Goal: Find specific page/section: Find specific page/section

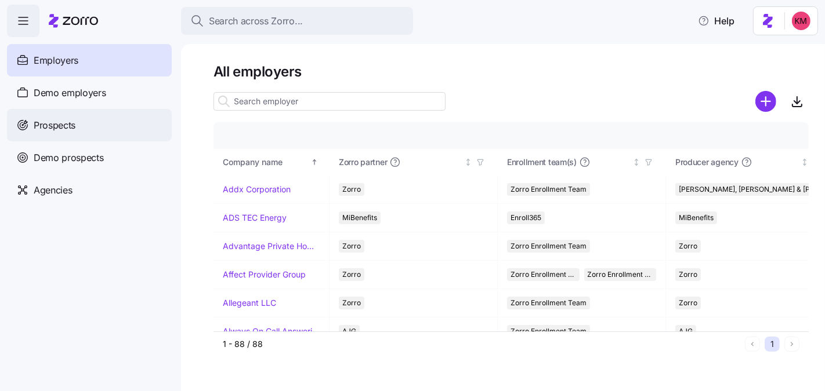
click at [71, 132] on span "Prospects" at bounding box center [55, 125] width 42 height 14
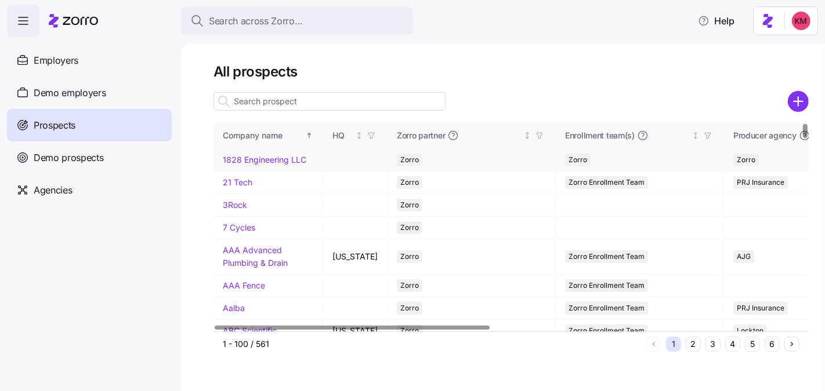
click at [261, 157] on link "1828 Engineering LLC" at bounding box center [265, 160] width 84 height 10
